Goal: Task Accomplishment & Management: Use online tool/utility

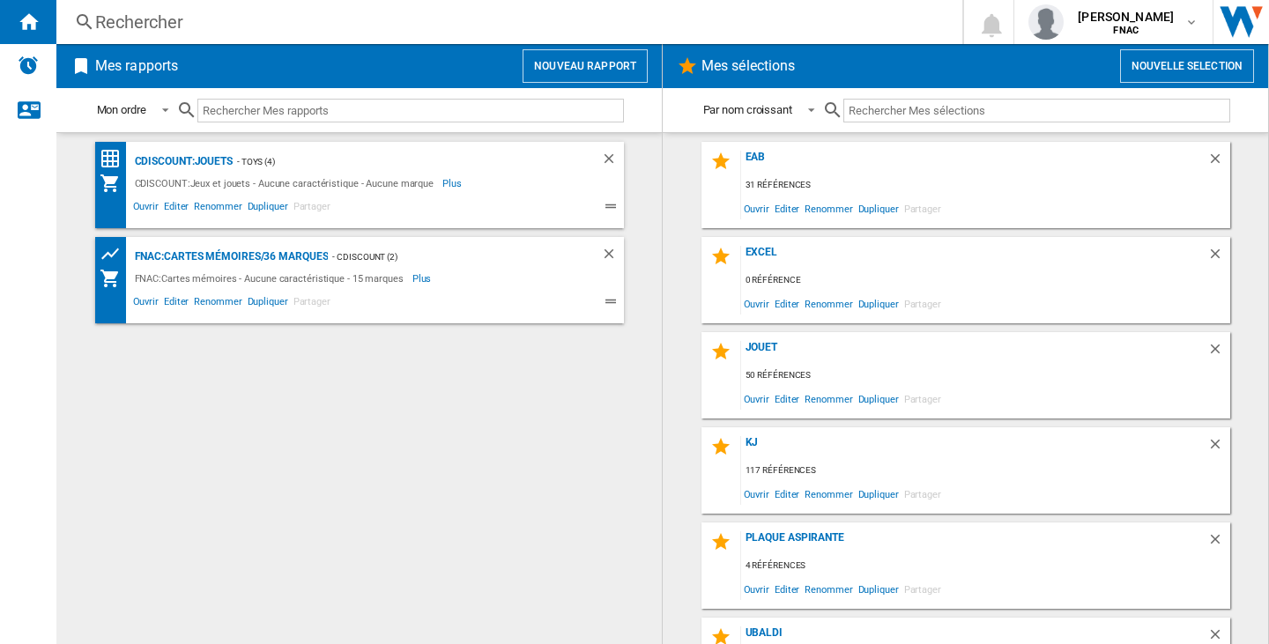
click at [1158, 68] on button "Nouvelle selection" at bounding box center [1187, 65] width 134 height 33
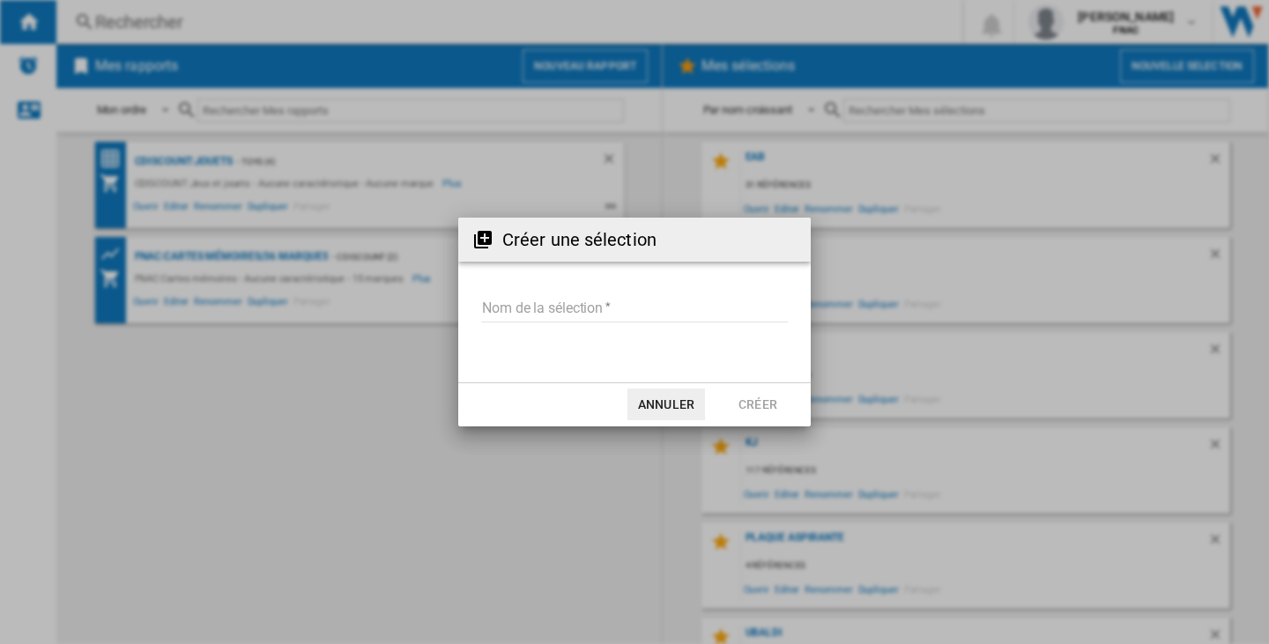
click at [587, 313] on input "Nom de la sélection" at bounding box center [634, 309] width 307 height 26
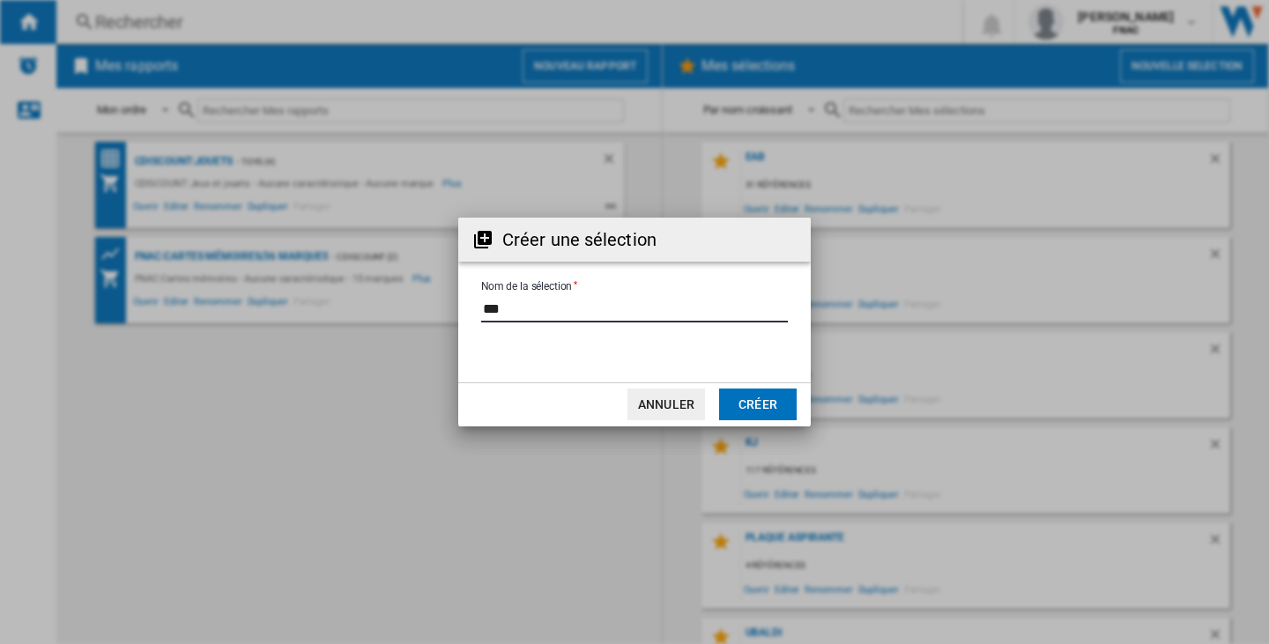
type input "***"
click at [762, 402] on button "Créer" at bounding box center [758, 405] width 78 height 32
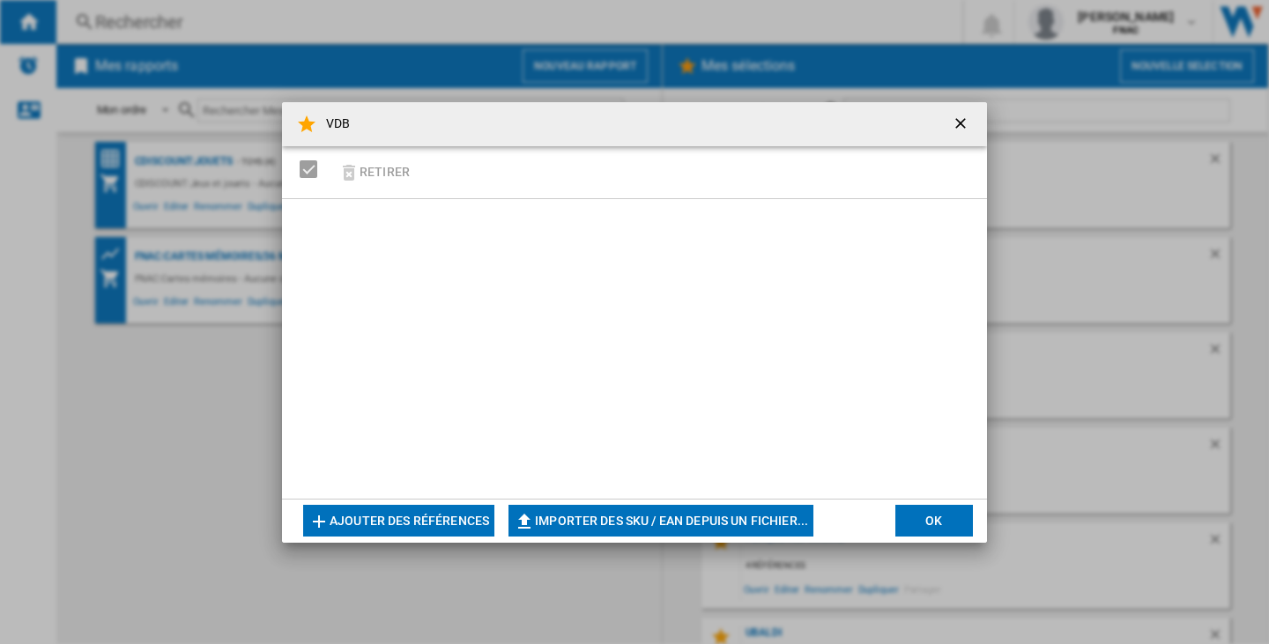
click at [419, 507] on button "Ajouter des références" at bounding box center [398, 521] width 191 height 32
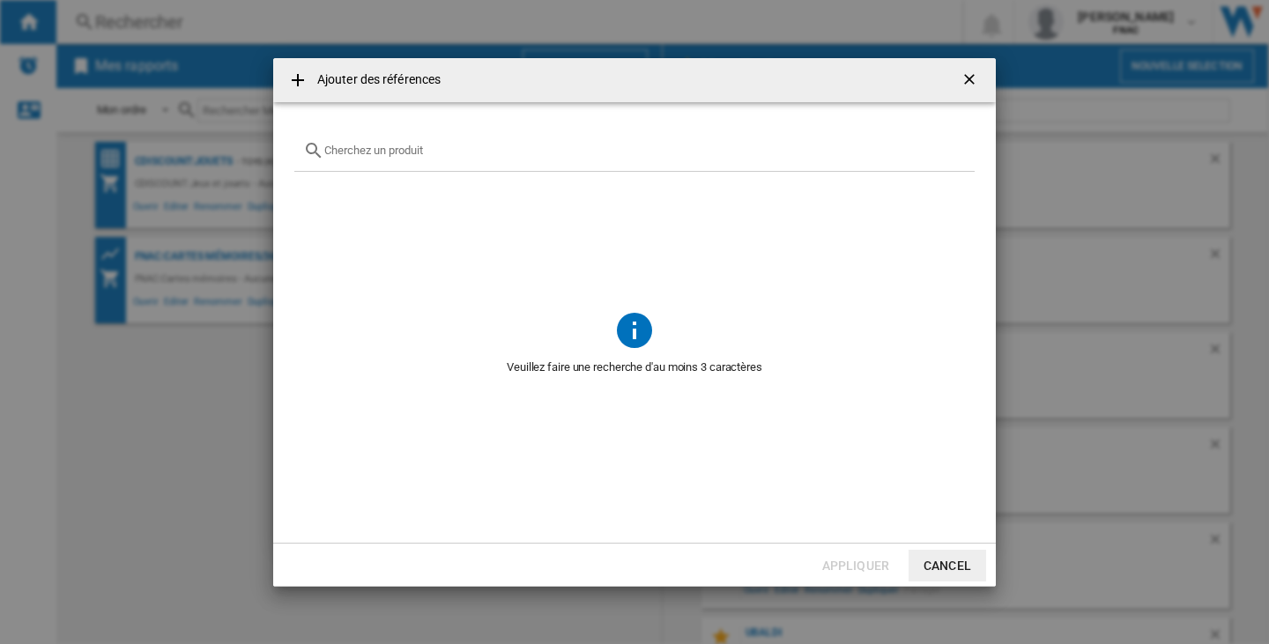
click at [970, 71] on ng-md-icon "getI18NText('BUTTONS.CLOSE_DIALOG')" at bounding box center [970, 80] width 21 height 21
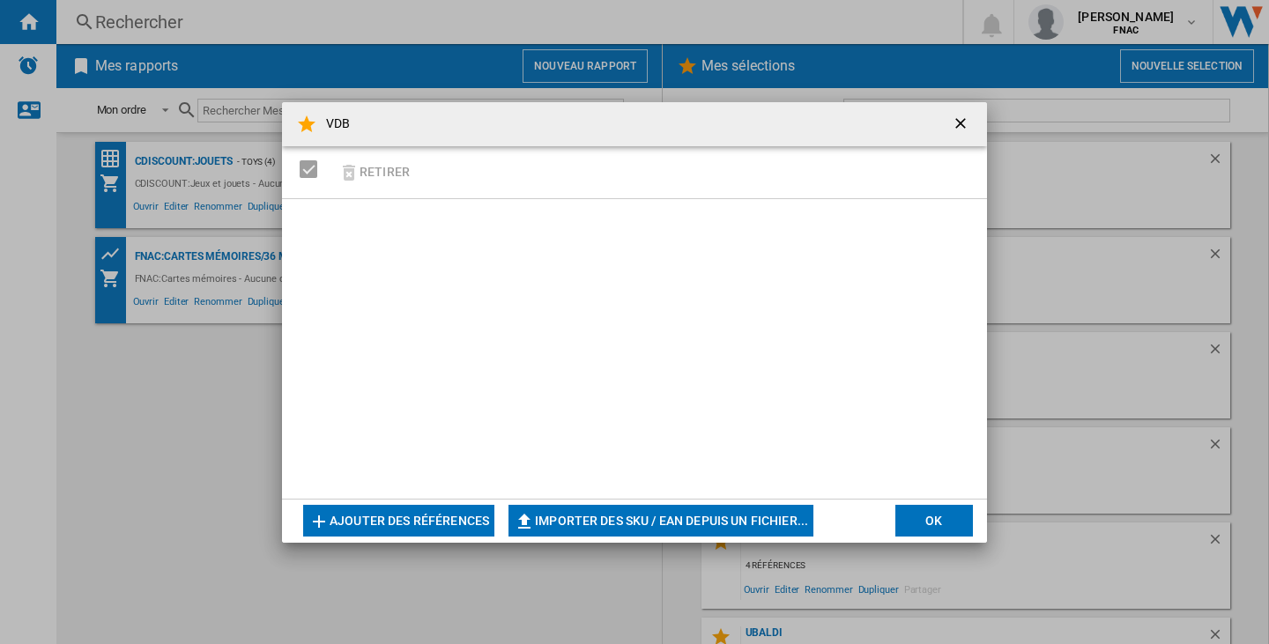
click at [617, 522] on button "Importer des SKU / EAN depuis un fichier..." at bounding box center [660, 521] width 305 height 32
type input "**********"
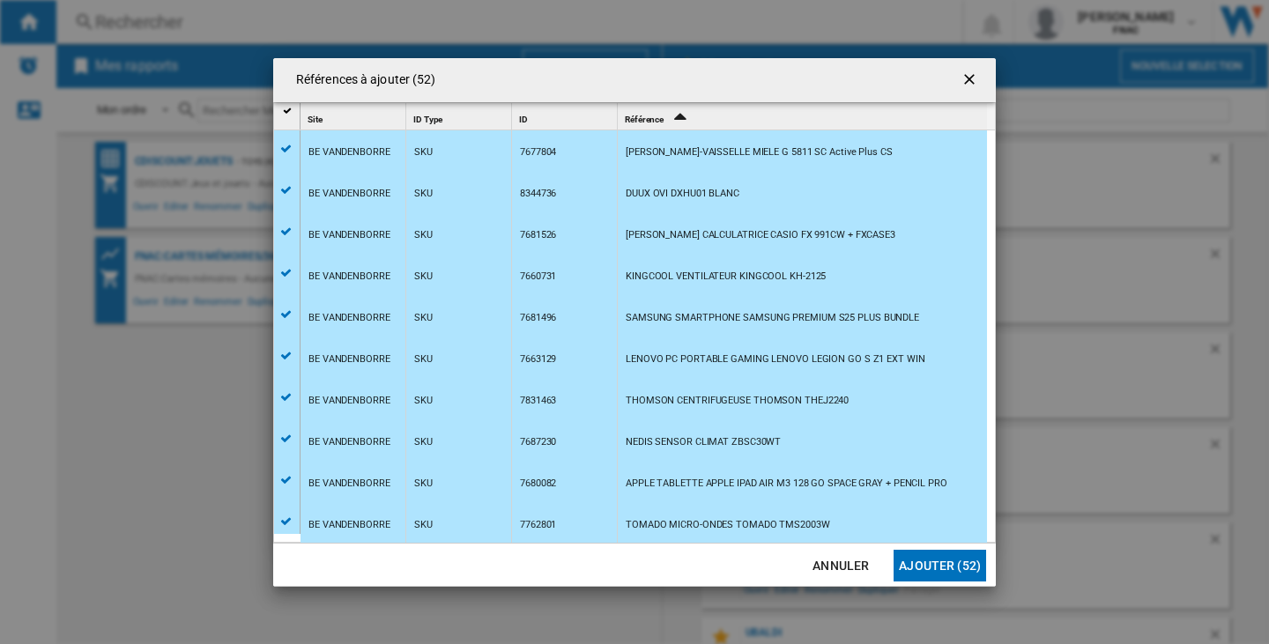
scroll to position [1741, 0]
click at [963, 557] on button "Ajouter (52)" at bounding box center [939, 566] width 93 height 32
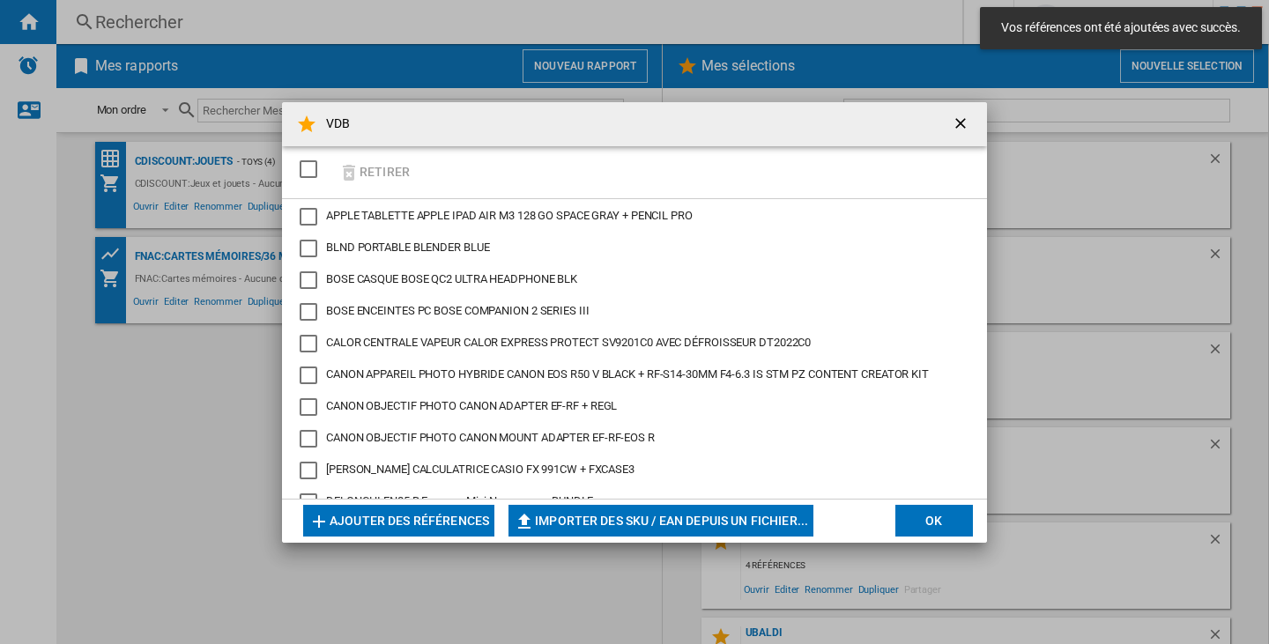
click at [916, 527] on button "OK" at bounding box center [934, 521] width 78 height 32
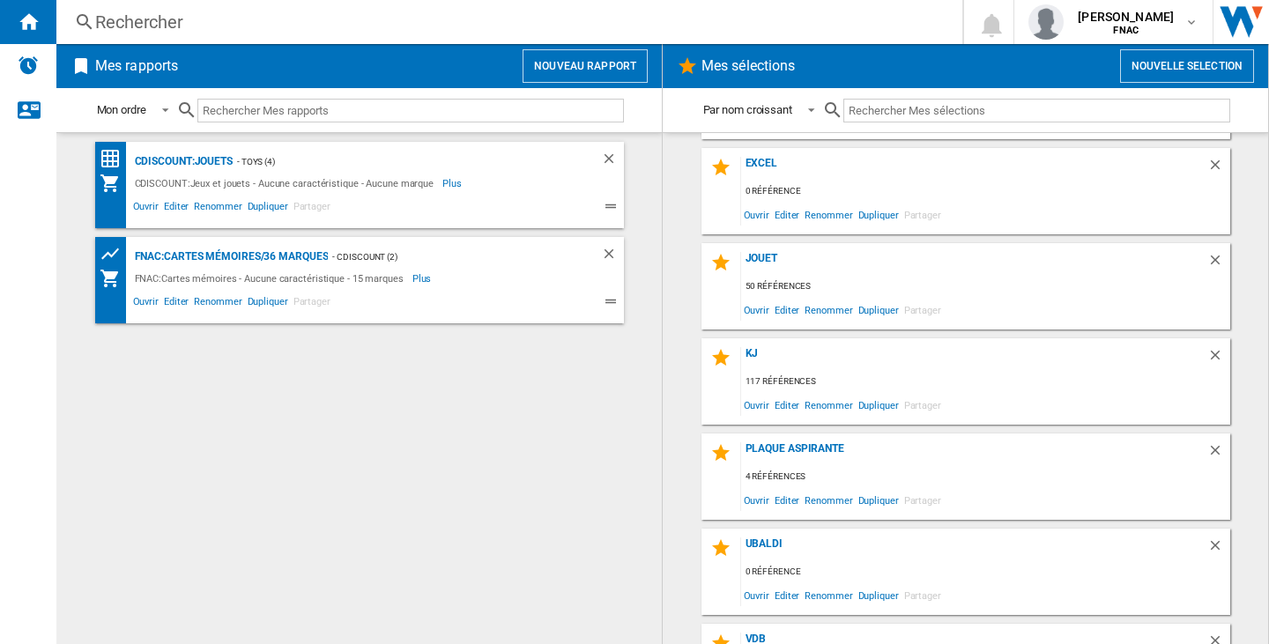
scroll to position [155, 0]
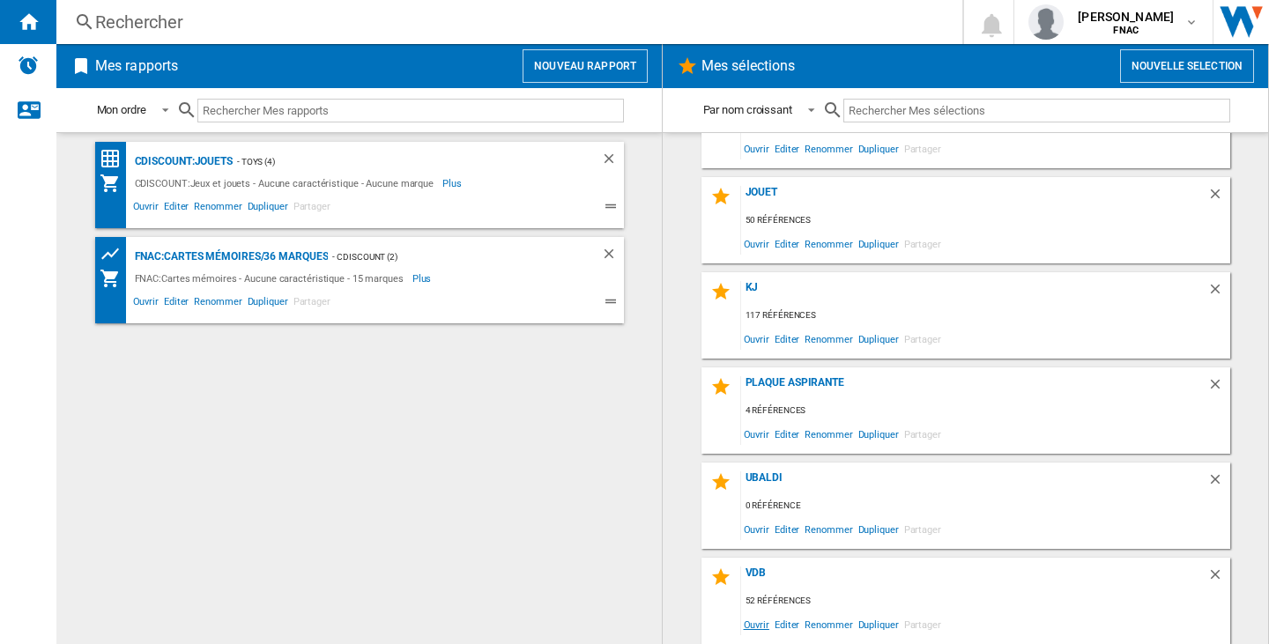
click at [741, 625] on span "Ouvrir" at bounding box center [756, 624] width 31 height 24
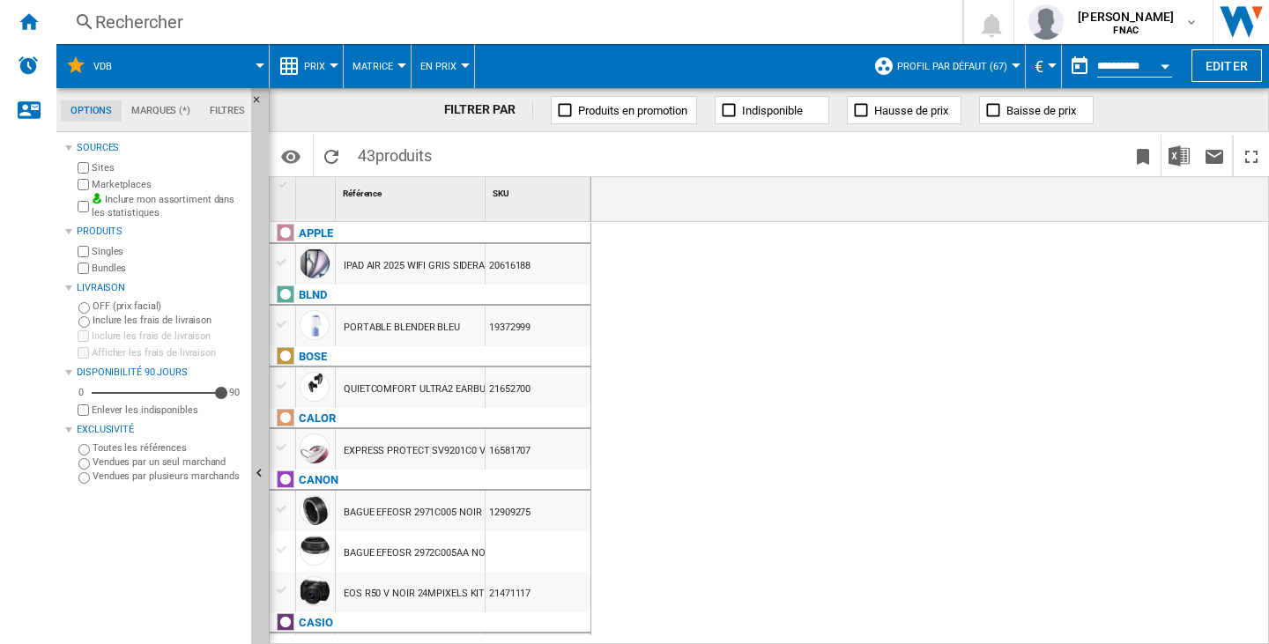
scroll to position [0, 5674]
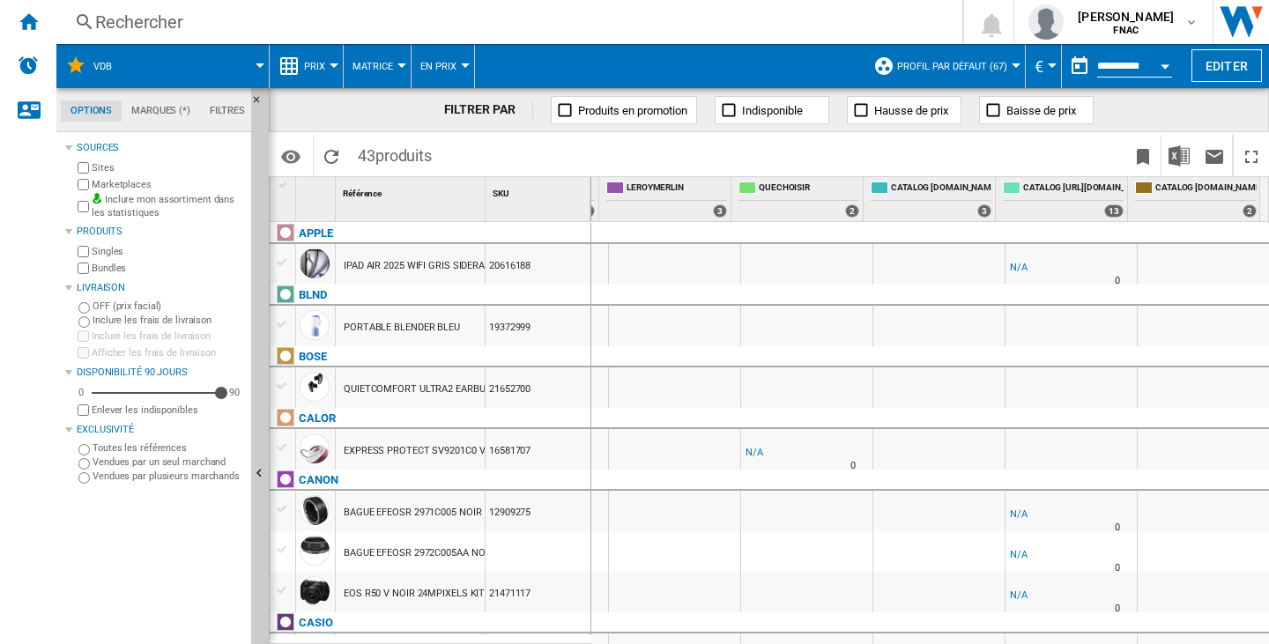
click at [943, 69] on span "Profil par défaut (67)" at bounding box center [952, 66] width 110 height 11
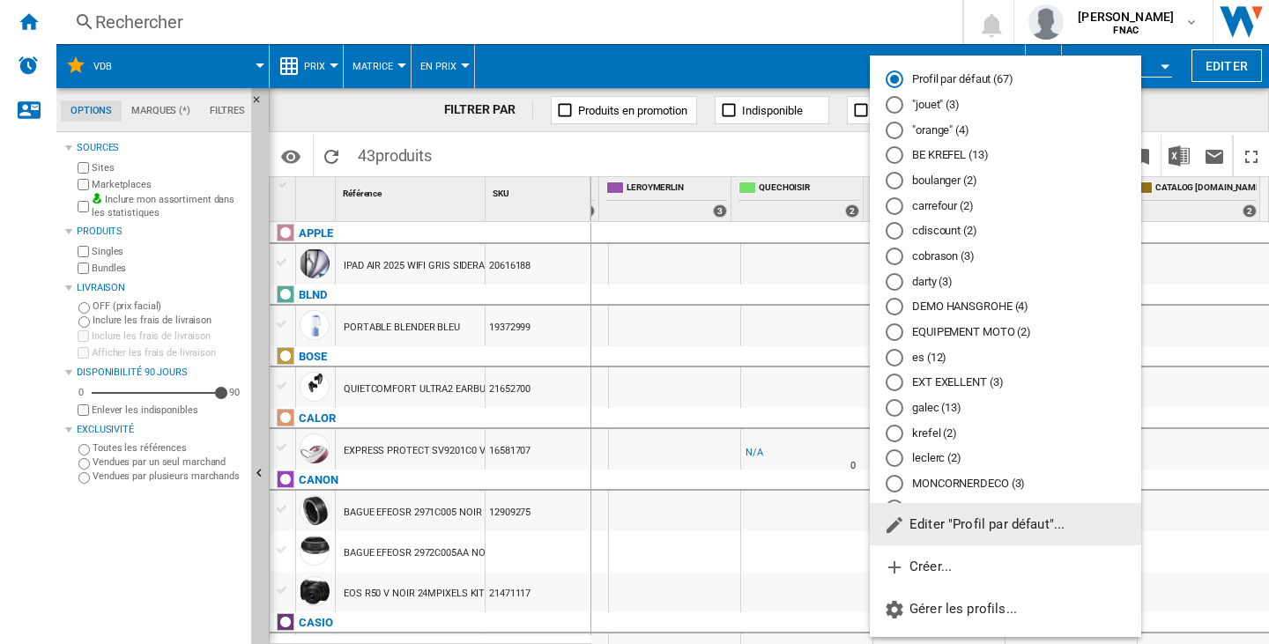
click at [992, 525] on span "Editer "Profil par défaut"..." at bounding box center [974, 524] width 181 height 16
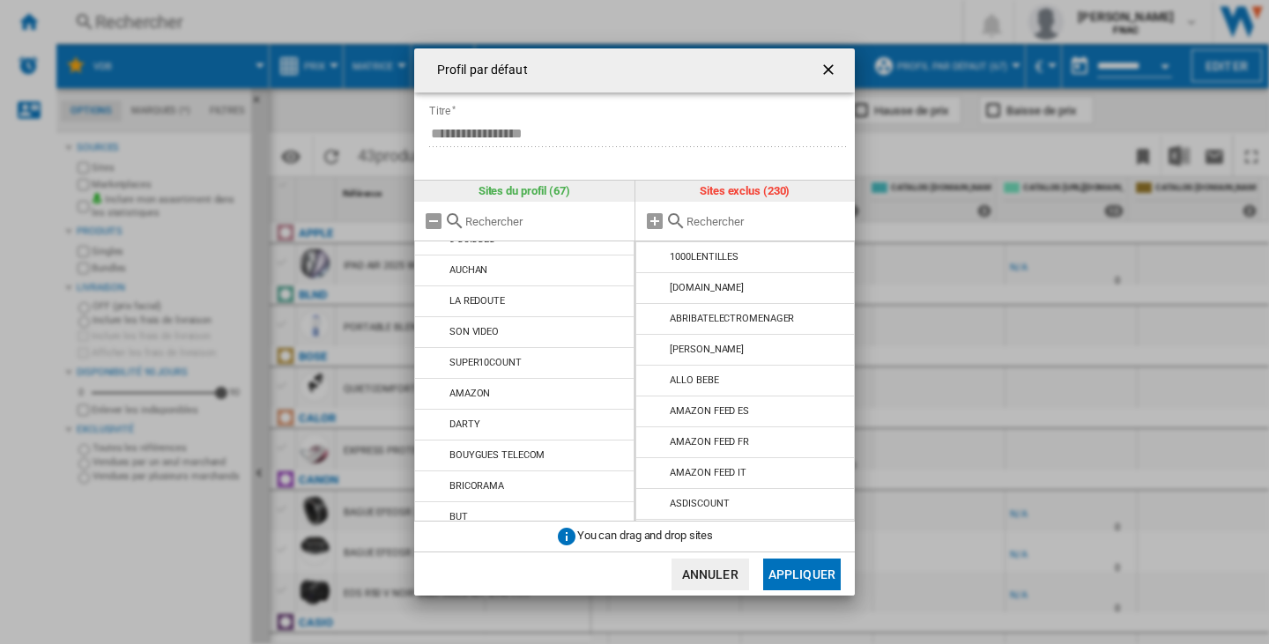
scroll to position [352, 0]
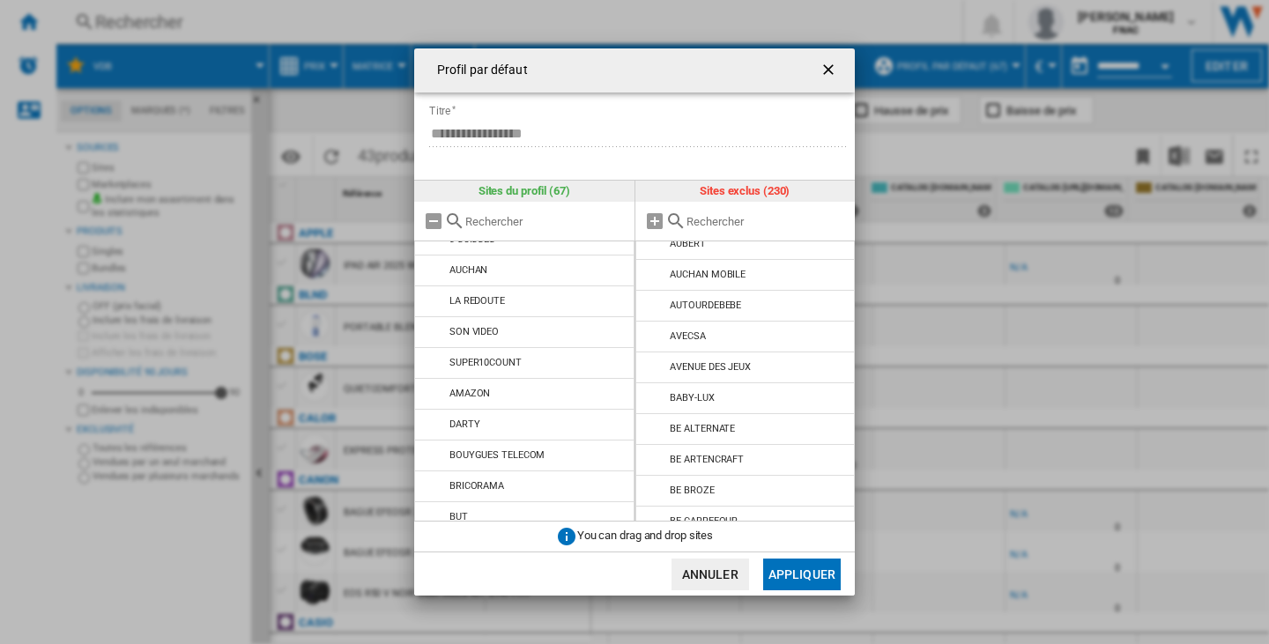
click at [829, 71] on ng-md-icon "getI18NText('BUTTONS.CLOSE_DIALOG')" at bounding box center [829, 71] width 21 height 21
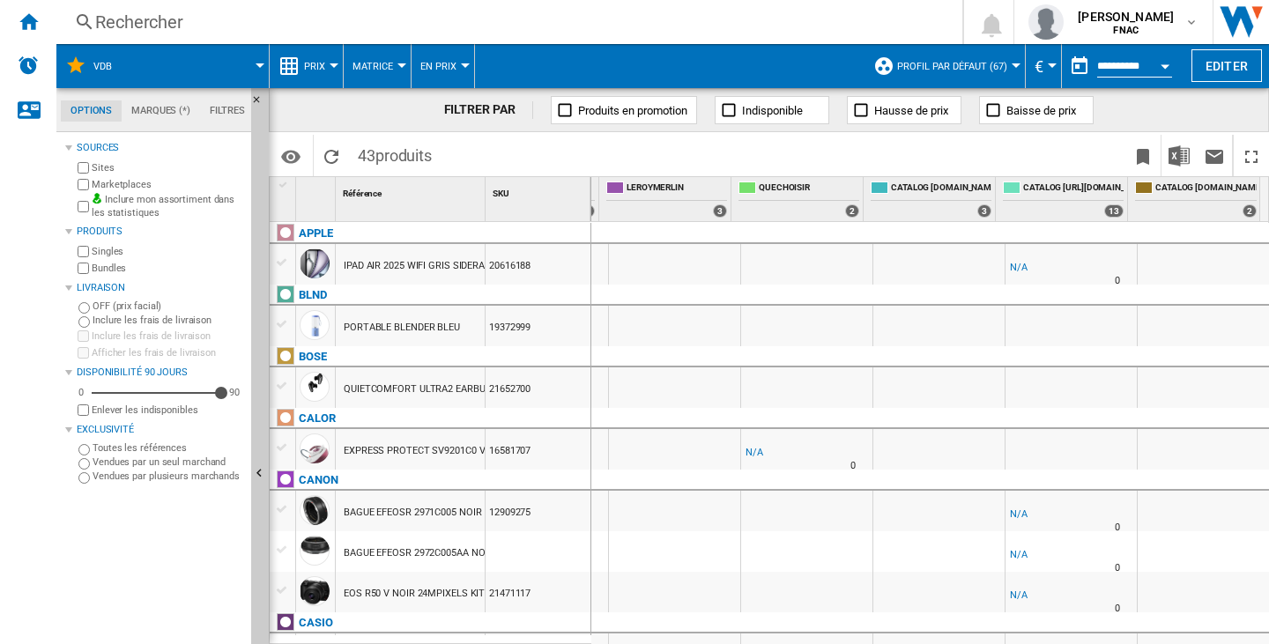
click at [963, 70] on span "Profil par défaut (67)" at bounding box center [952, 66] width 110 height 11
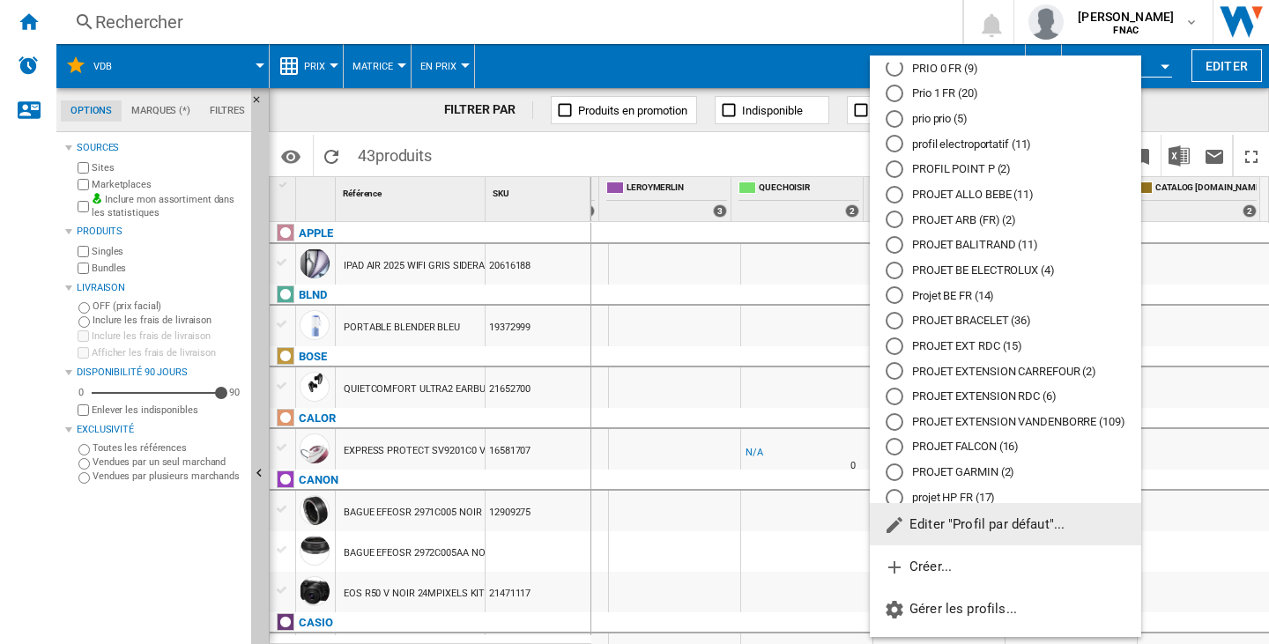
scroll to position [529, 0]
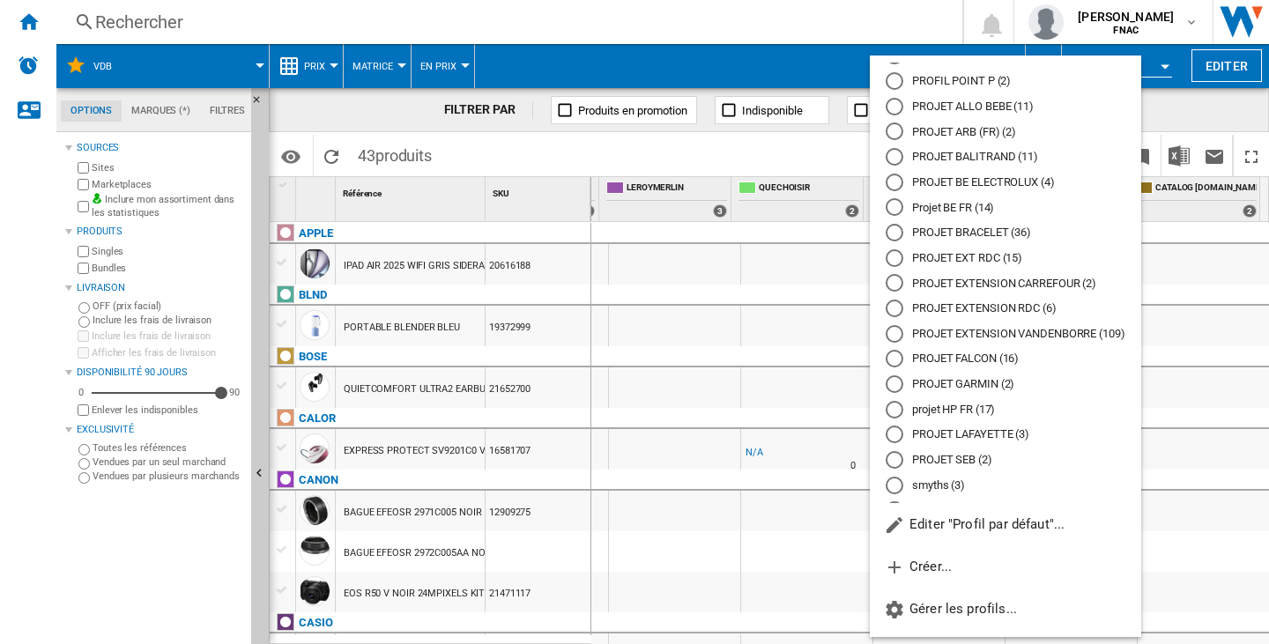
click at [1037, 337] on md-radio-button "PROJET EXTENSION VANDENBORRE (109)" at bounding box center [1005, 333] width 240 height 17
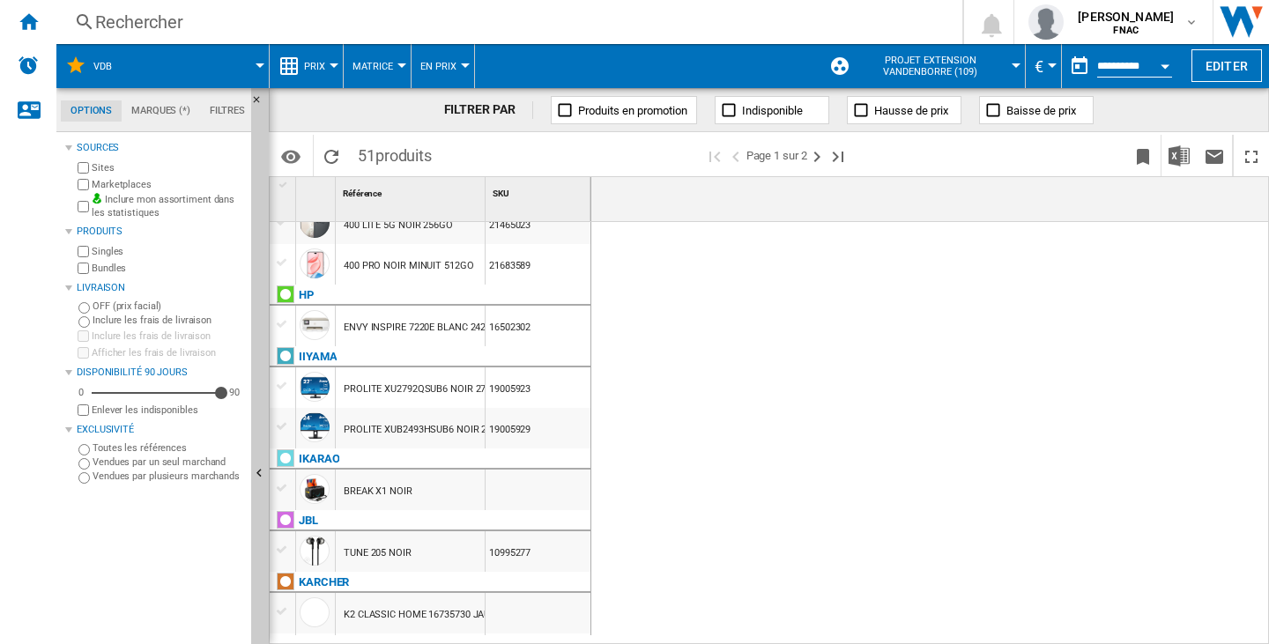
scroll to position [0, 2341]
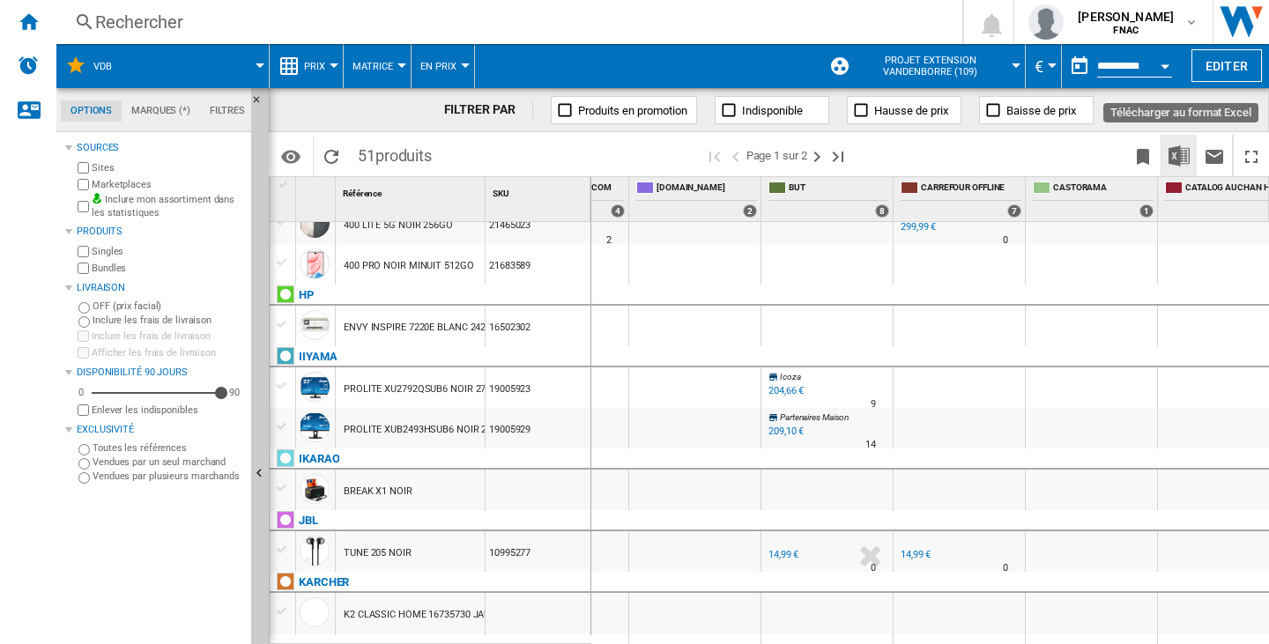
click at [1179, 159] on img "Télécharger au format Excel" at bounding box center [1178, 155] width 21 height 21
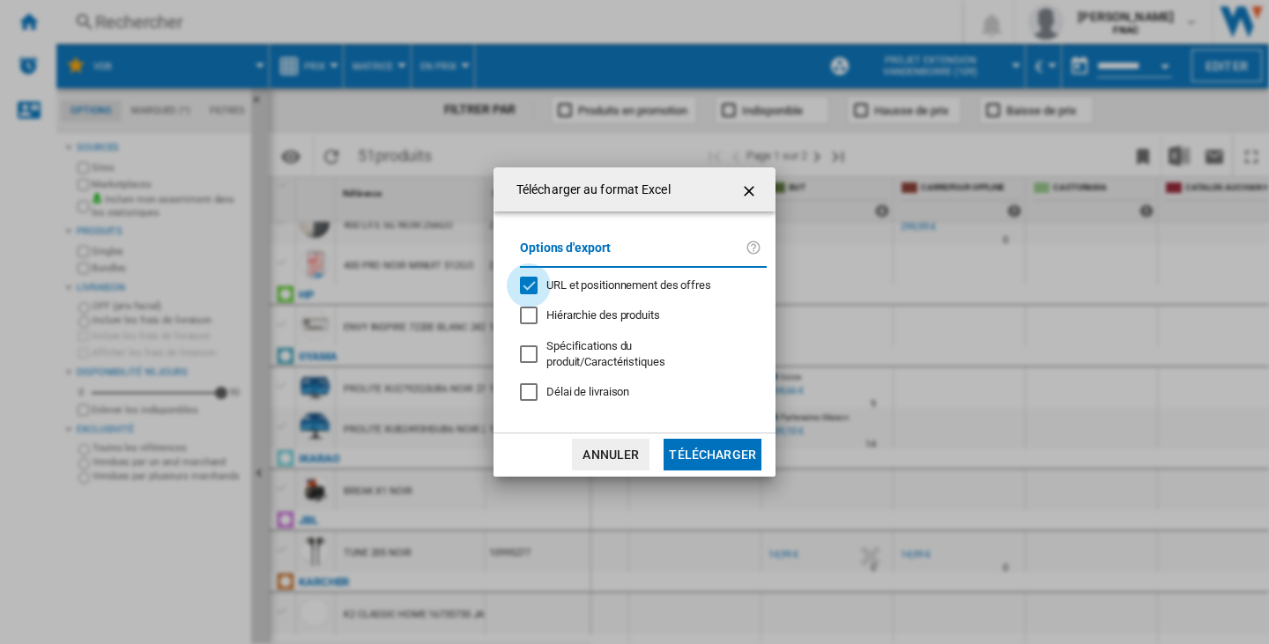
click at [528, 294] on div "URL et positionnement des offres" at bounding box center [529, 286] width 18 height 18
click at [739, 449] on button "Télécharger" at bounding box center [712, 455] width 98 height 32
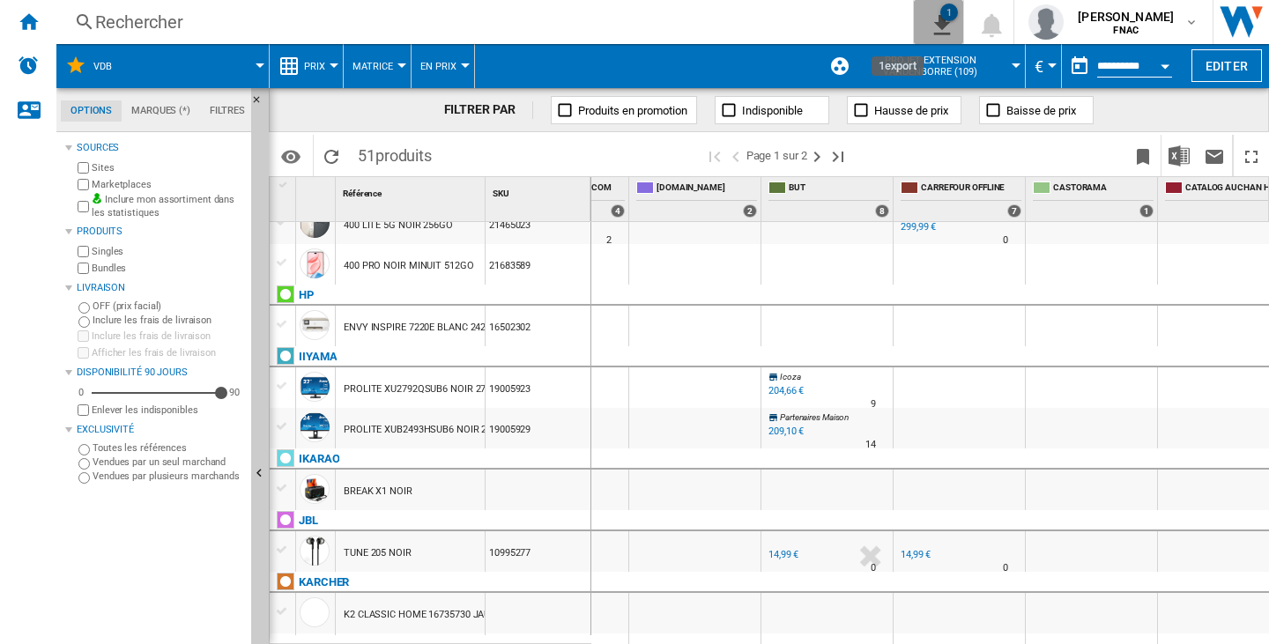
click at [928, 26] on ng-md-icon "1\a export" at bounding box center [938, 22] width 21 height 22
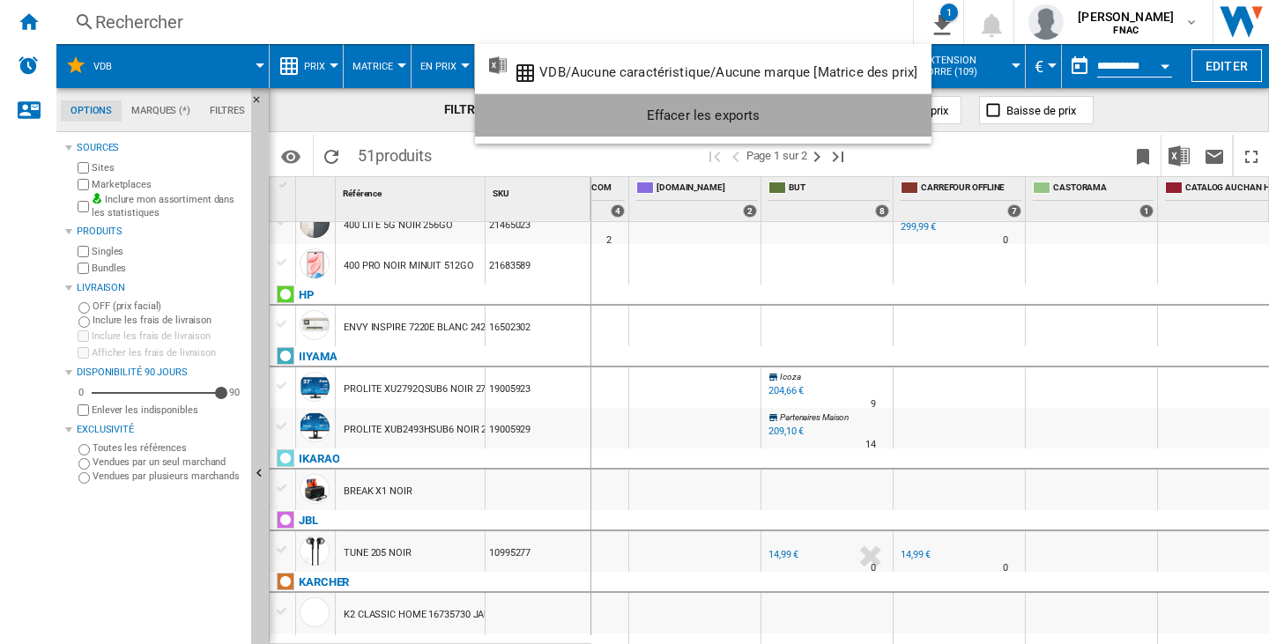
click at [891, 126] on div "Effacer les exports" at bounding box center [703, 116] width 428 height 32
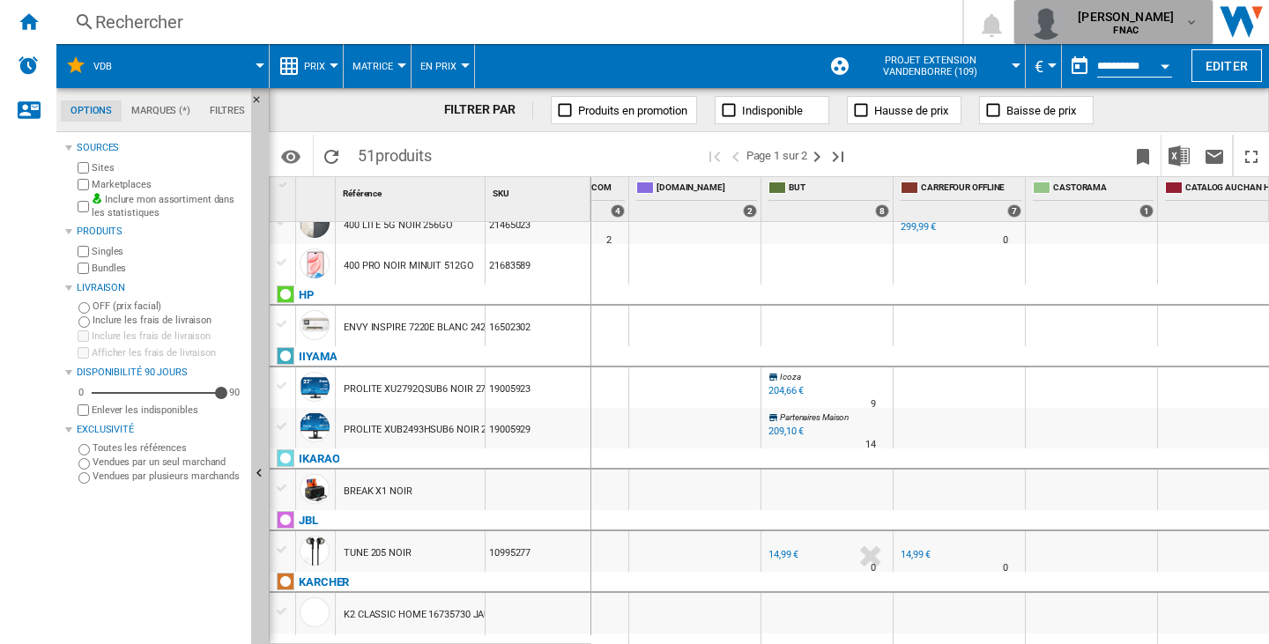
click at [1077, 21] on span "[PERSON_NAME]" at bounding box center [1125, 17] width 96 height 18
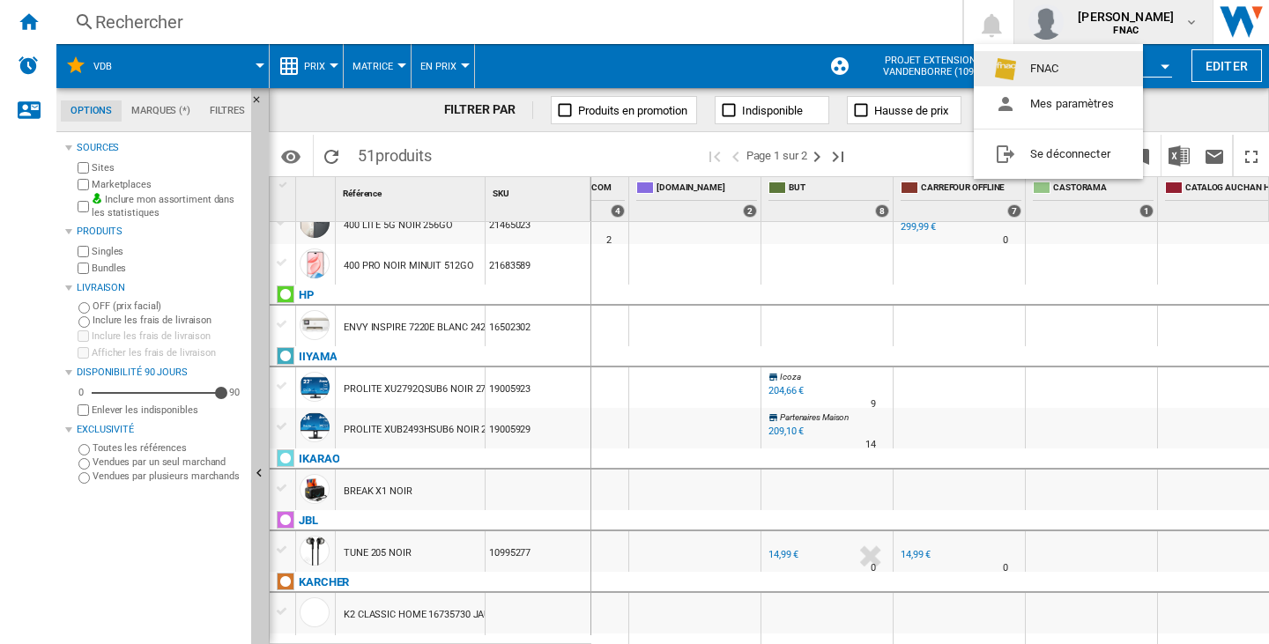
click at [32, 30] on md-backdrop at bounding box center [634, 322] width 1269 height 644
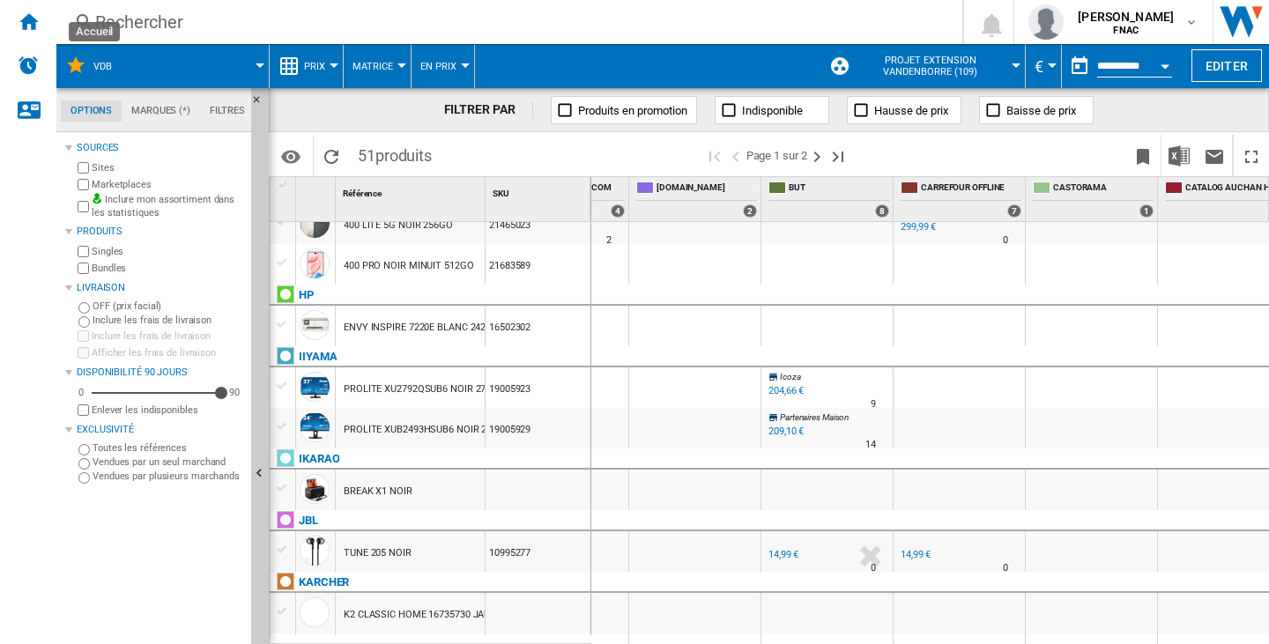
click at [32, 30] on ng-md-icon "Accueil" at bounding box center [28, 21] width 21 height 21
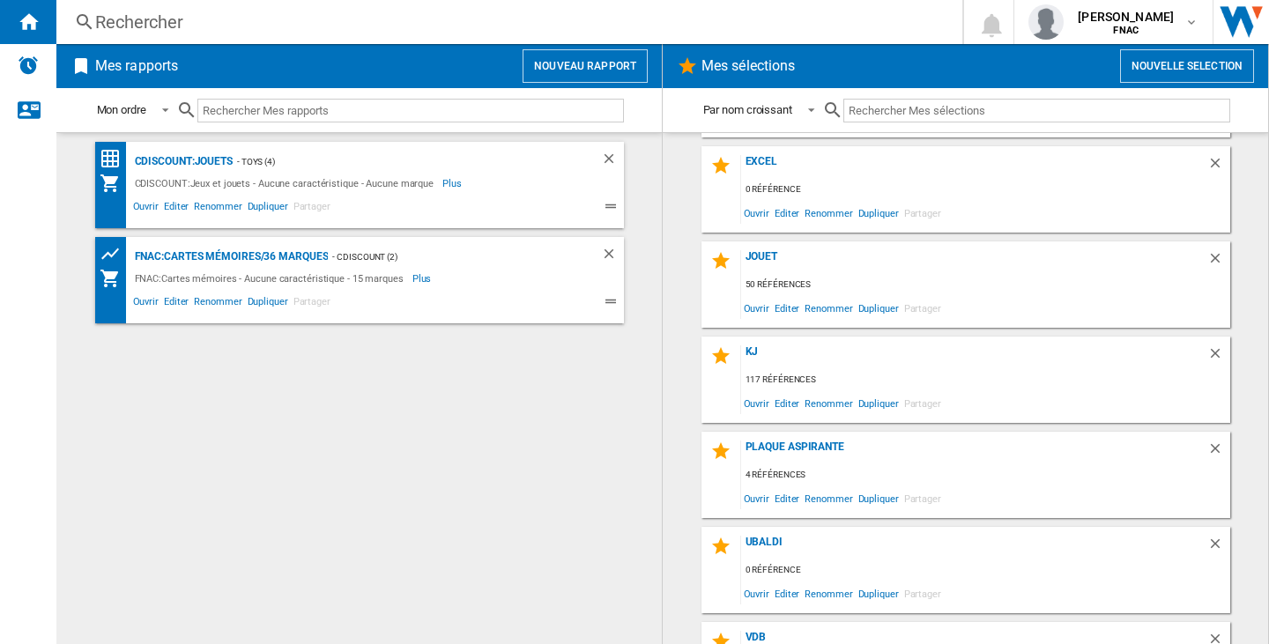
scroll to position [155, 0]
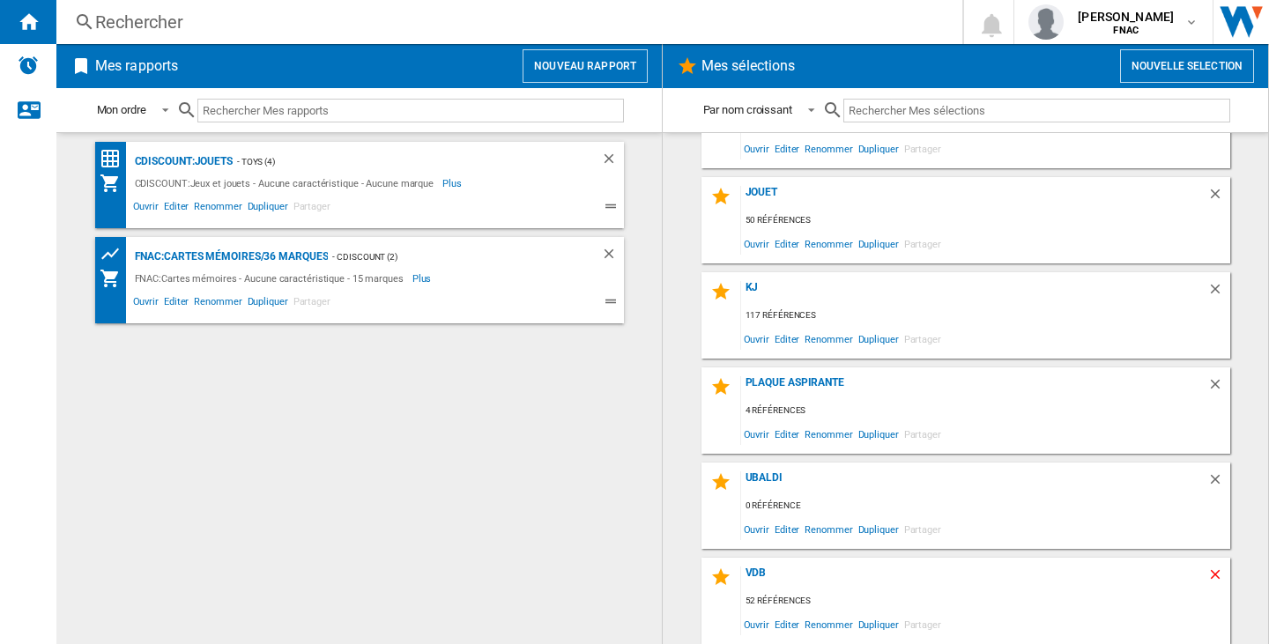
click at [1208, 576] on ng-md-icon "Supprimer" at bounding box center [1217, 576] width 21 height 21
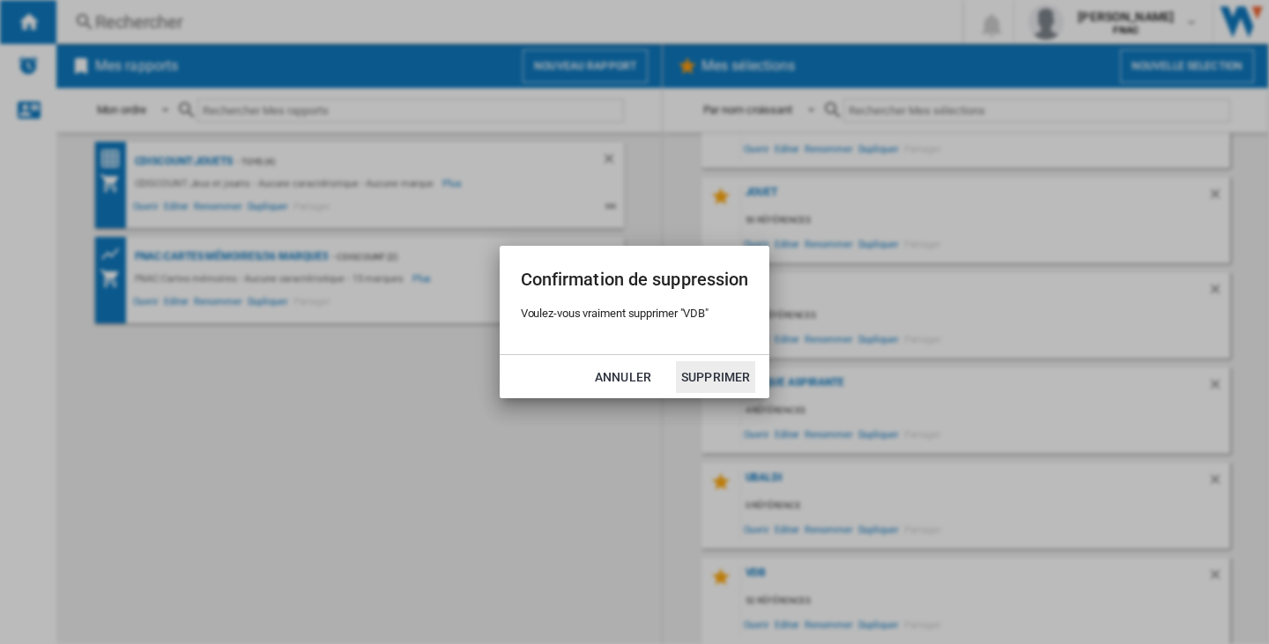
click at [703, 378] on button "Supprimer" at bounding box center [715, 377] width 79 height 32
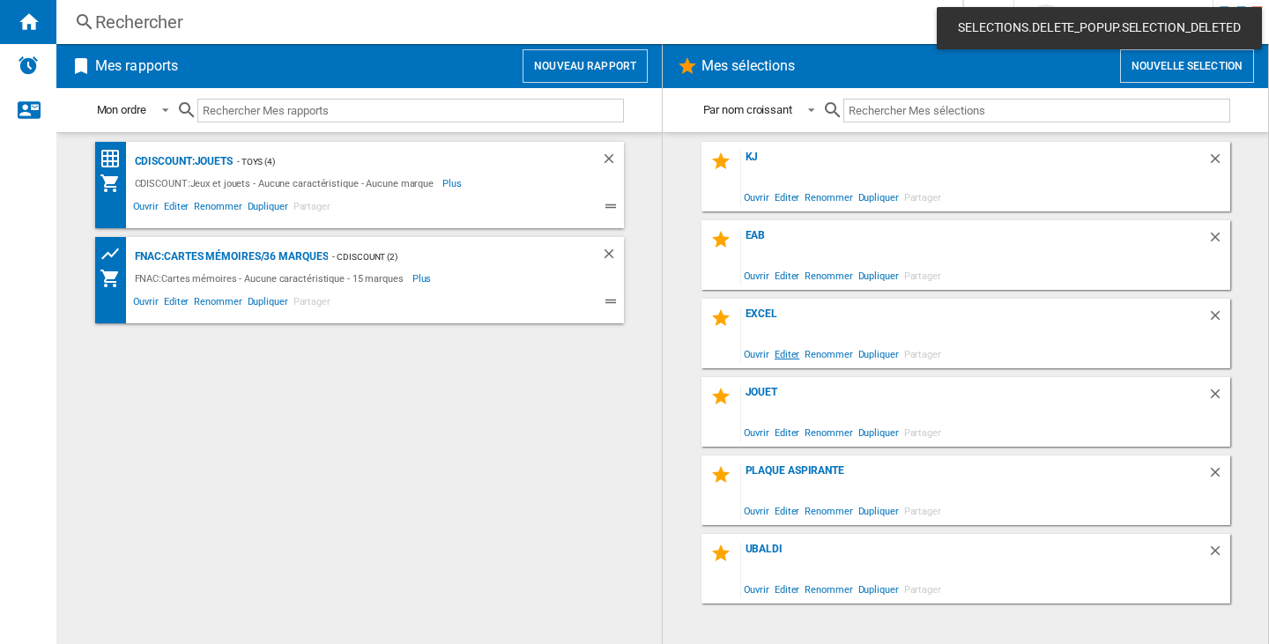
scroll to position [0, 0]
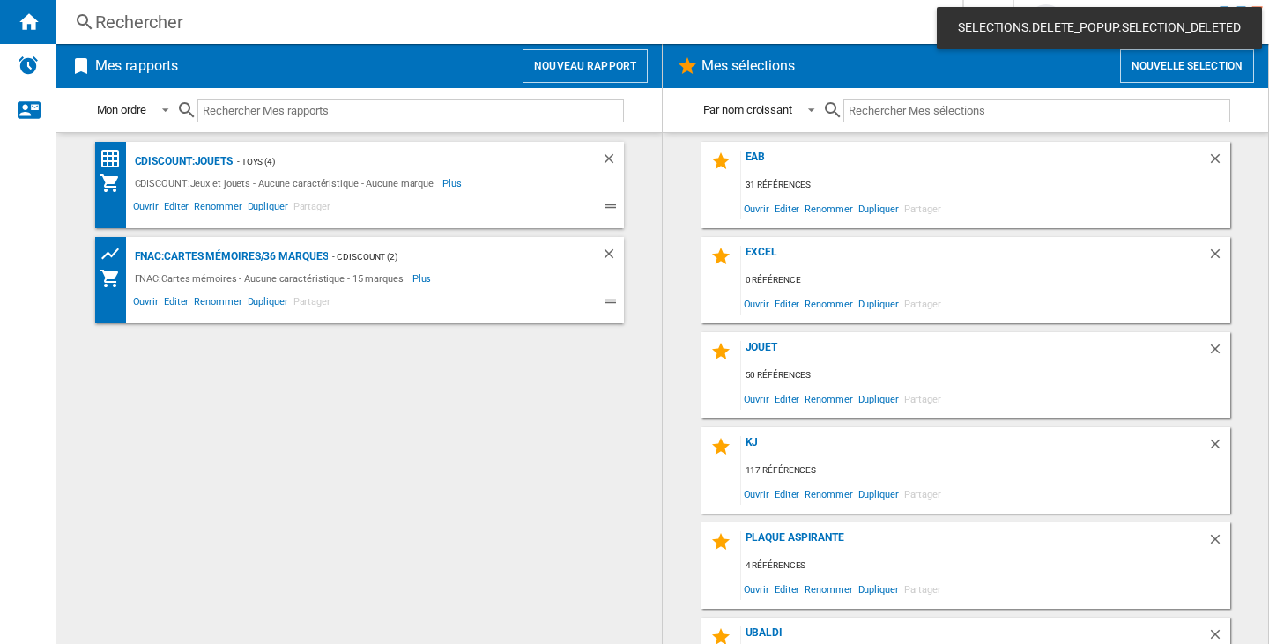
click at [1076, 32] on span "SELECTIONS.DELETE_POPUP.SELECTION_DELETED" at bounding box center [1098, 28] width 293 height 18
click at [1200, 22] on span "SELECTIONS.DELETE_POPUP.SELECTION_DELETED" at bounding box center [1098, 28] width 293 height 18
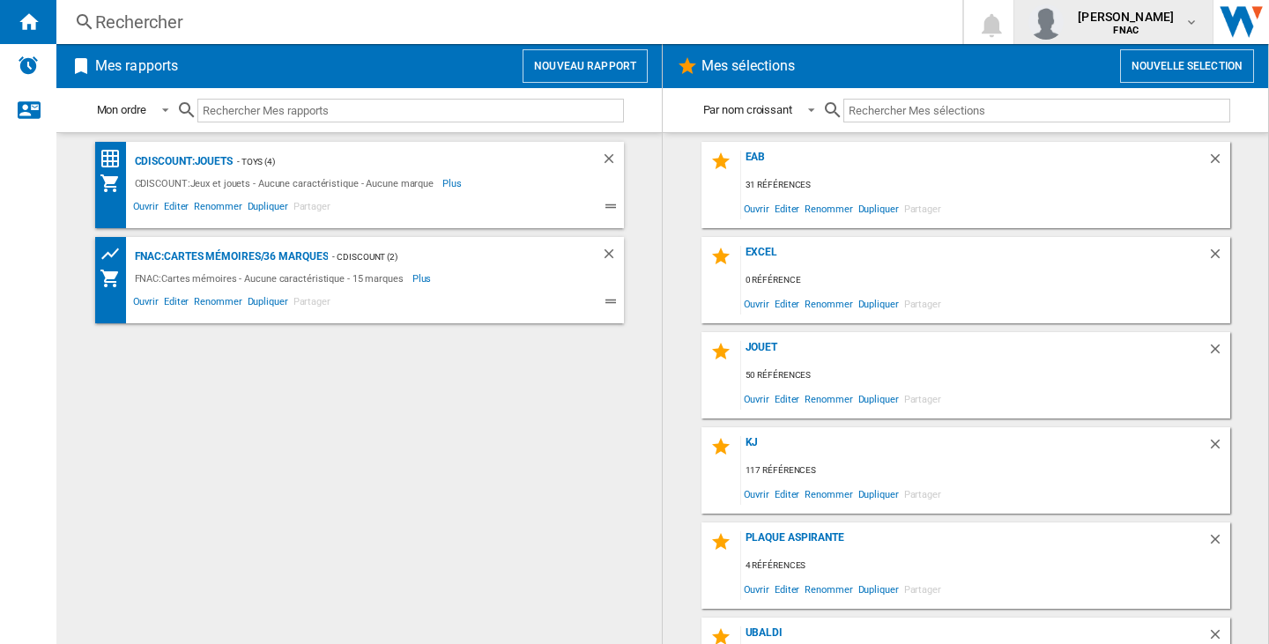
click at [1199, 22] on button "[PERSON_NAME] FNAC" at bounding box center [1113, 22] width 198 height 44
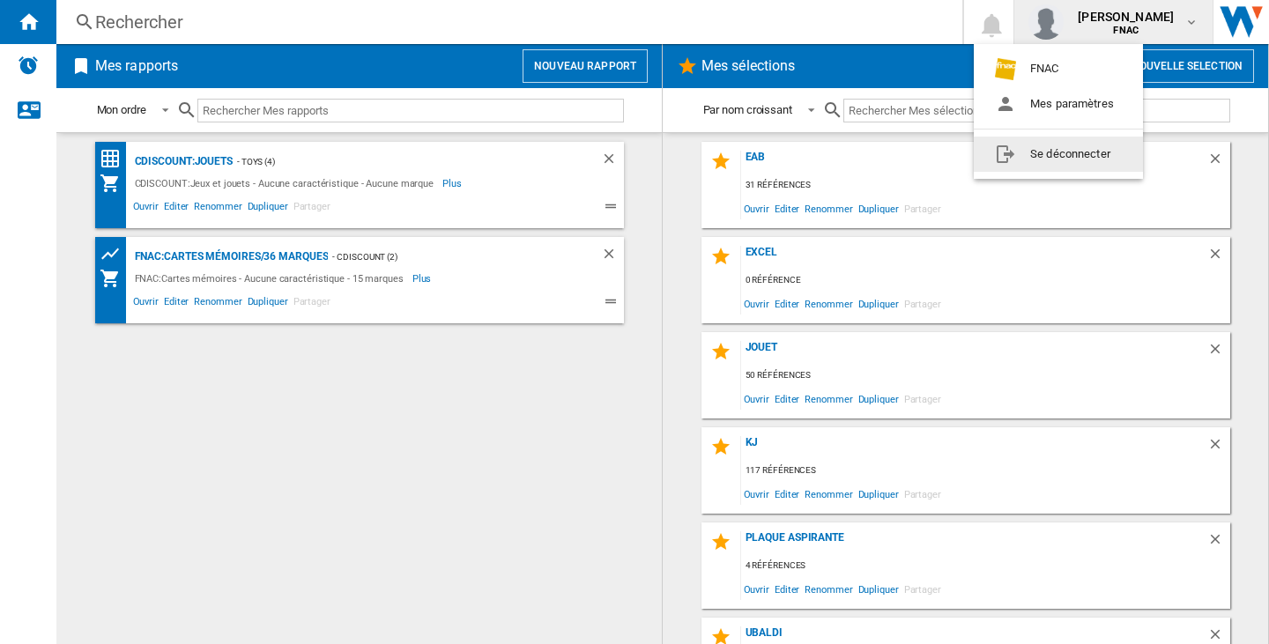
click at [1077, 148] on button "Se déconnecter" at bounding box center [1057, 154] width 169 height 35
